Goal: Task Accomplishment & Management: Use online tool/utility

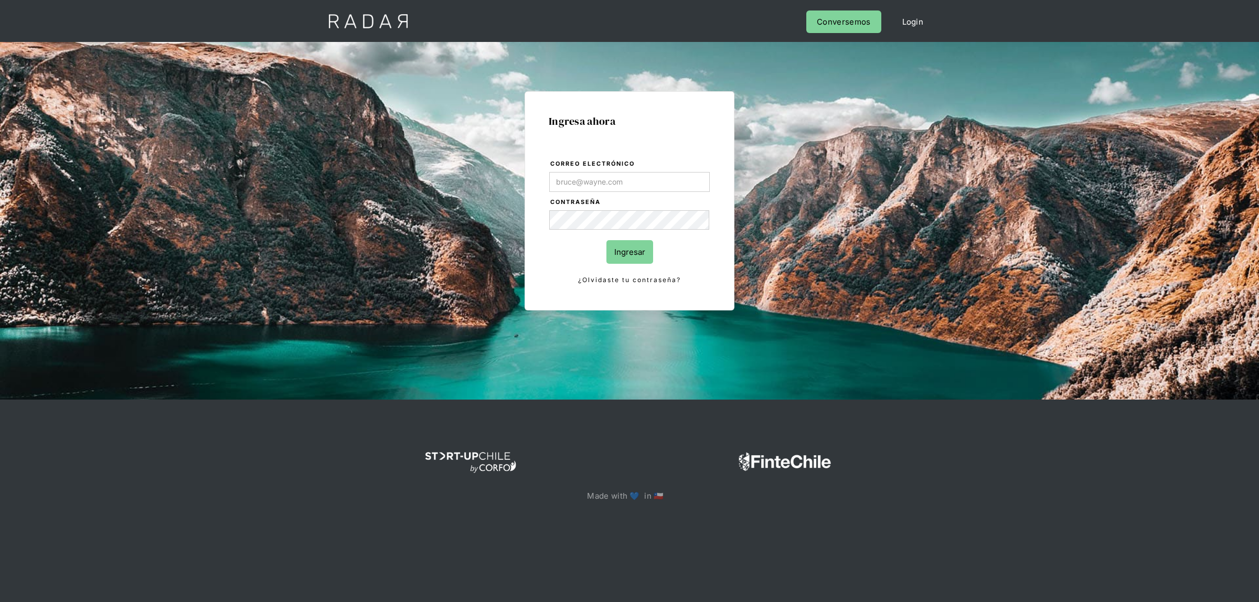
drag, startPoint x: 601, startPoint y: 184, endPoint x: 595, endPoint y: 191, distance: 9.3
click at [601, 184] on input "Correo electrónico" at bounding box center [629, 182] width 161 height 20
type input "[EMAIL_ADDRESS][DOMAIN_NAME]"
click at [612, 247] on input "Ingresar" at bounding box center [629, 252] width 47 height 24
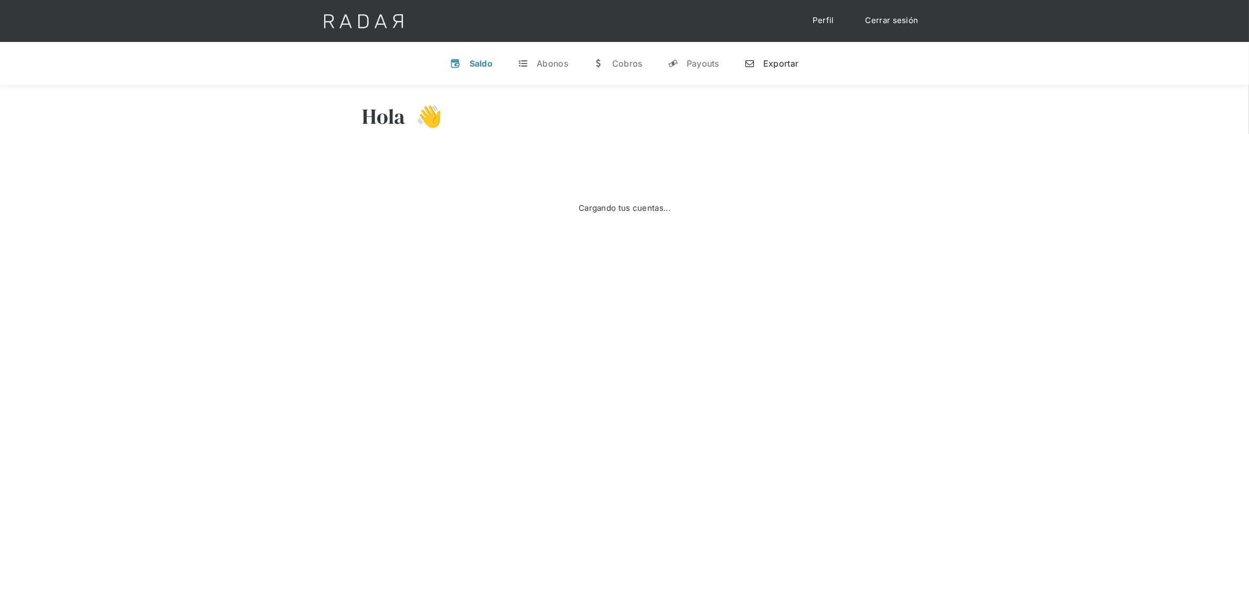
click at [764, 59] on div "Exportar" at bounding box center [780, 63] width 35 height 10
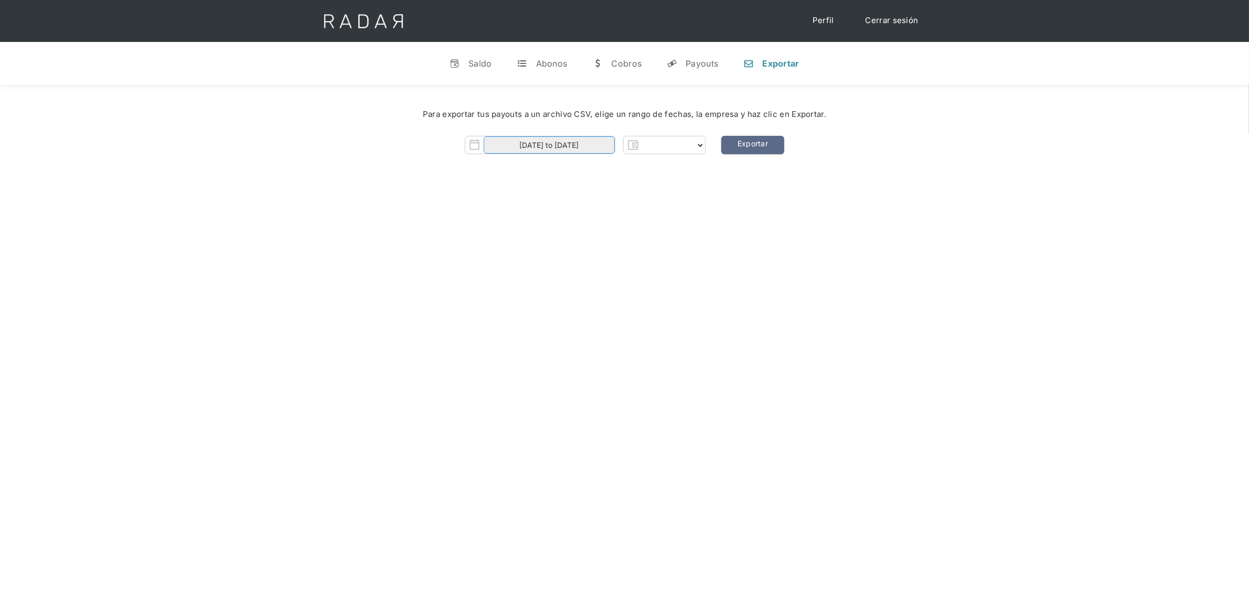
click at [565, 141] on input "01-10-2025 to 02-10-2025" at bounding box center [549, 144] width 131 height 17
click at [490, 166] on icon at bounding box center [492, 165] width 7 height 7
select select "8"
select select "dlocal"
click at [525, 276] on span "29" at bounding box center [518, 282] width 20 height 20
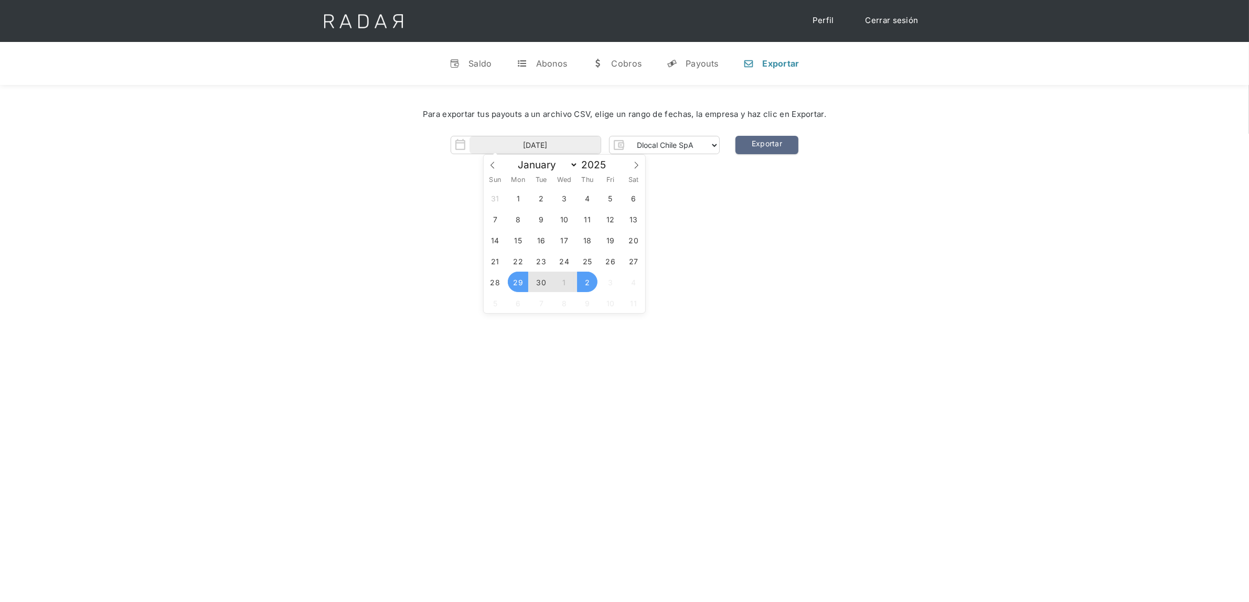
click at [583, 283] on span "2" at bounding box center [587, 282] width 20 height 20
type input "29-09-2025 to 02-10-2025"
click at [701, 224] on div "Hola Lucas 👋 Cargando tus cuentas... Nombre de la empresa • Conectada • Descone…" at bounding box center [624, 386] width 1249 height 602
click at [765, 150] on link "Exportar" at bounding box center [766, 145] width 63 height 18
